Goal: Navigation & Orientation: Find specific page/section

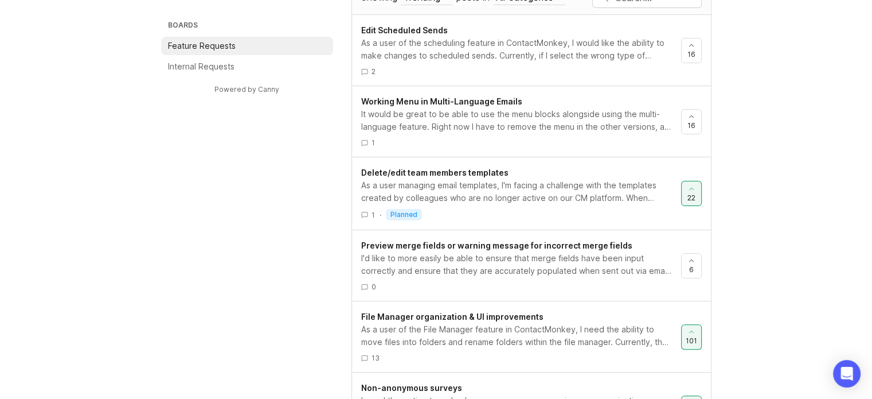
scroll to position [289, 0]
click at [693, 126] on span "16" at bounding box center [692, 125] width 8 height 10
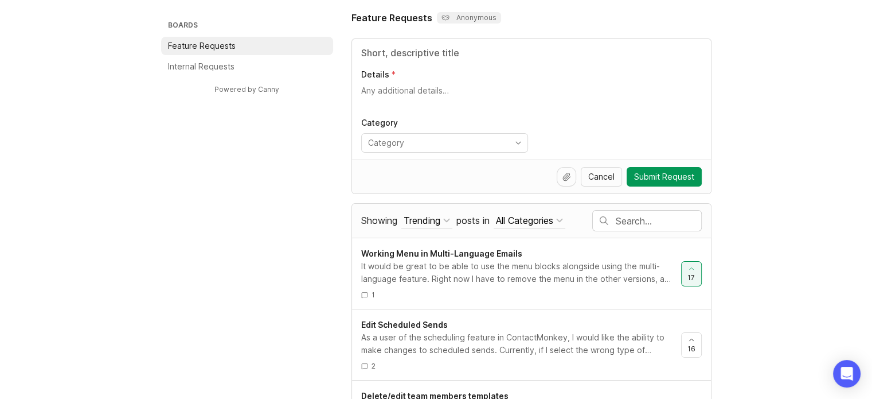
scroll to position [0, 0]
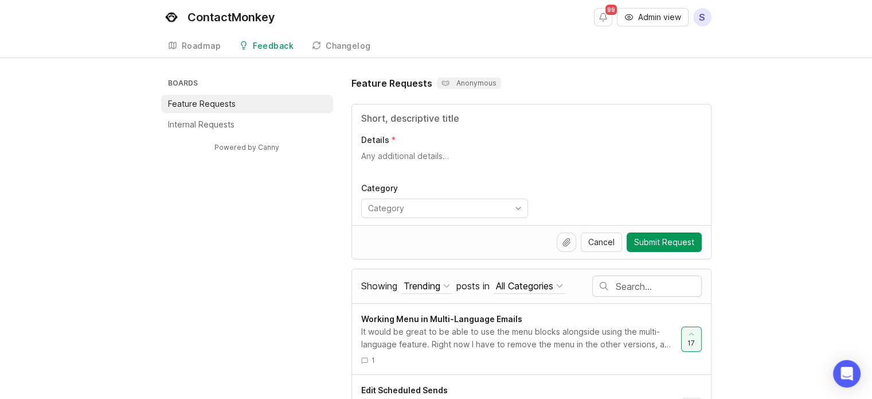
click at [346, 42] on div "Changelog" at bounding box center [348, 46] width 45 height 8
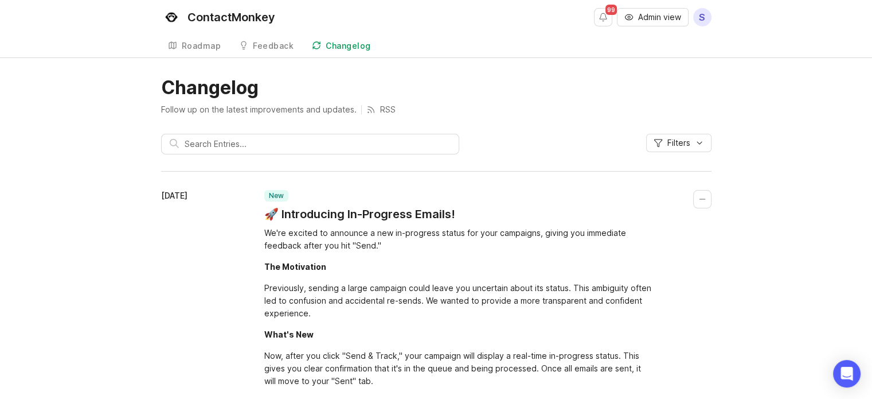
click at [186, 49] on div "Roadmap" at bounding box center [202, 46] width 40 height 8
